Goal: Task Accomplishment & Management: Use online tool/utility

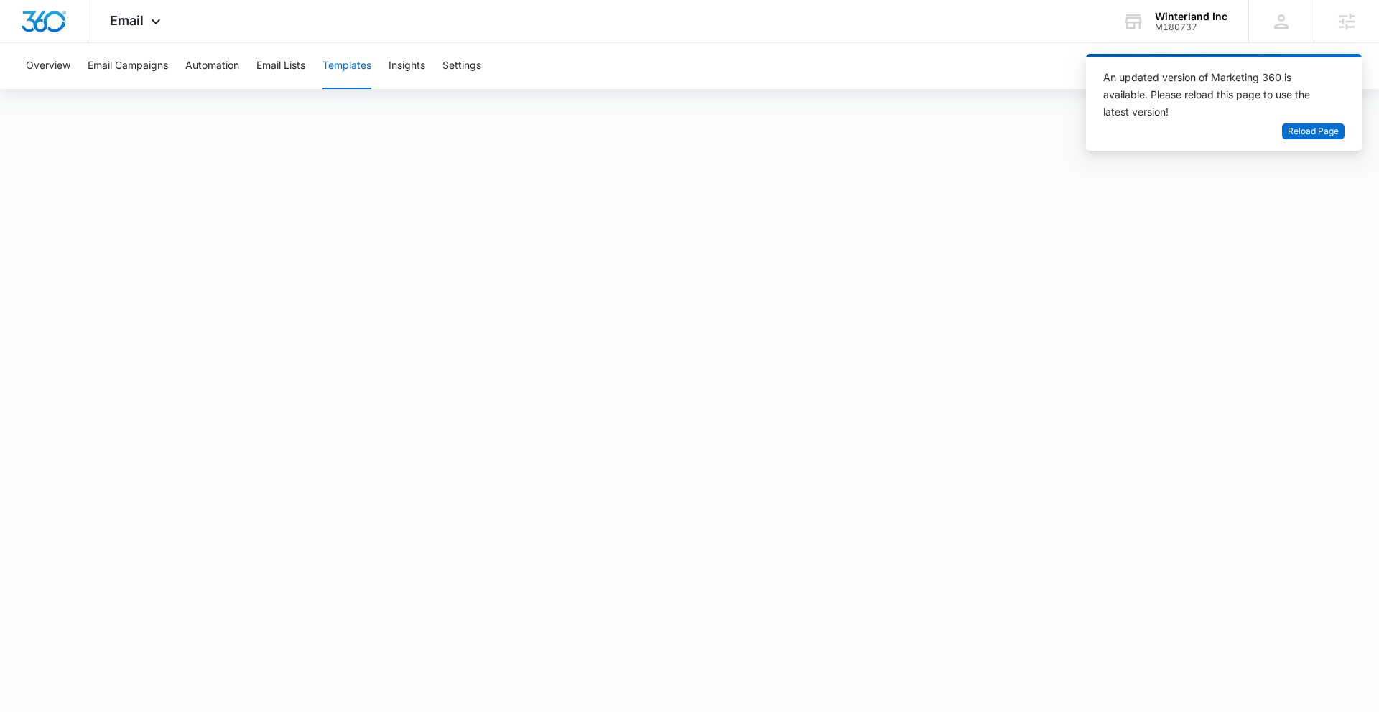
click at [358, 66] on button "Templates" at bounding box center [346, 66] width 49 height 46
